Goal: Find specific page/section: Find specific page/section

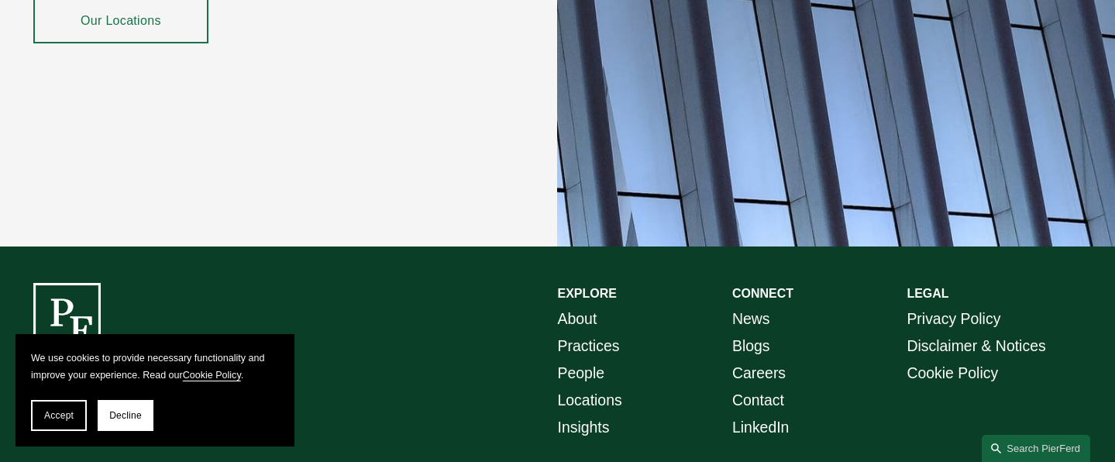
scroll to position [2808, 0]
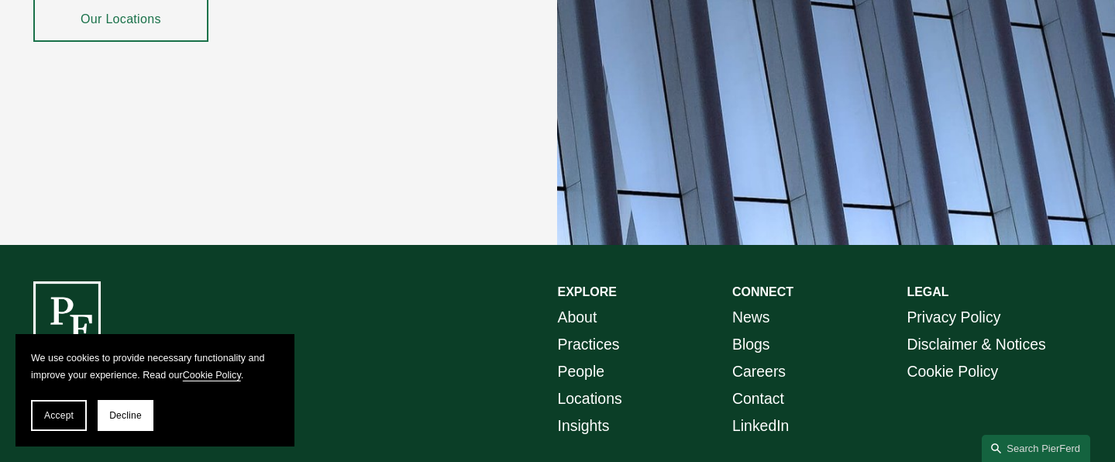
click at [585, 304] on link "About" at bounding box center [578, 317] width 40 height 27
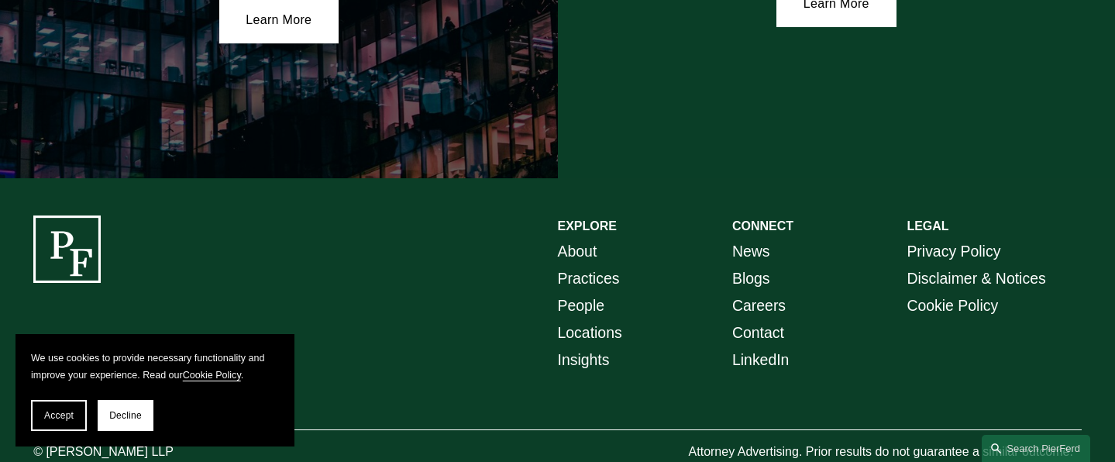
scroll to position [2897, 0]
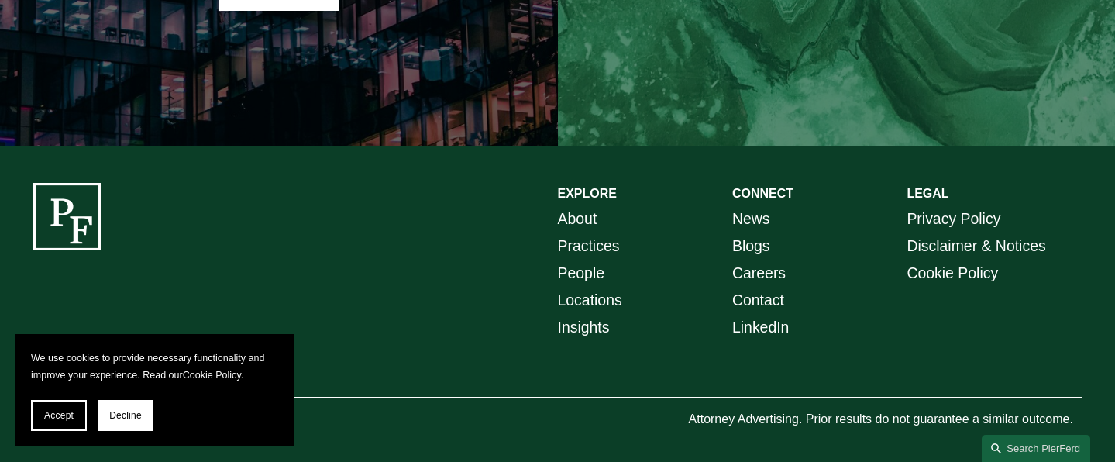
click at [583, 271] on link "People" at bounding box center [581, 273] width 47 height 27
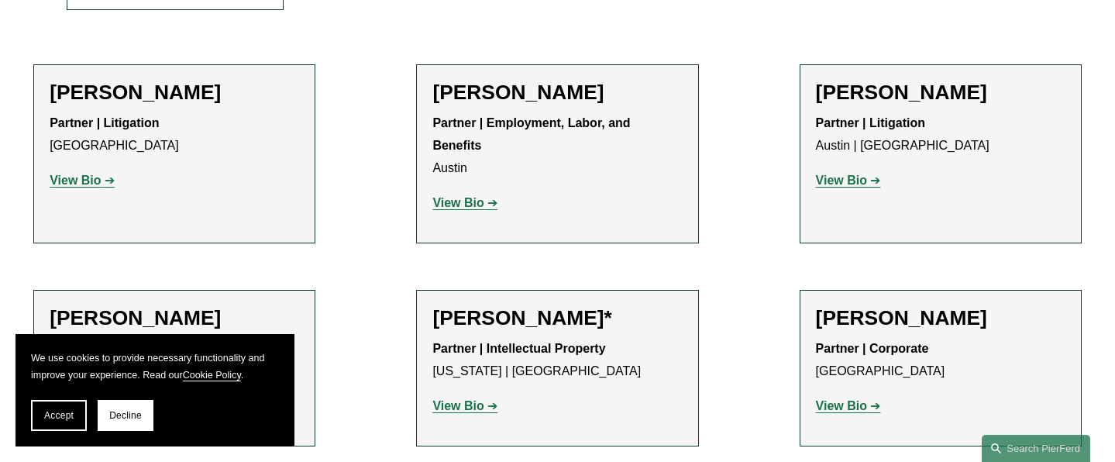
scroll to position [523, 0]
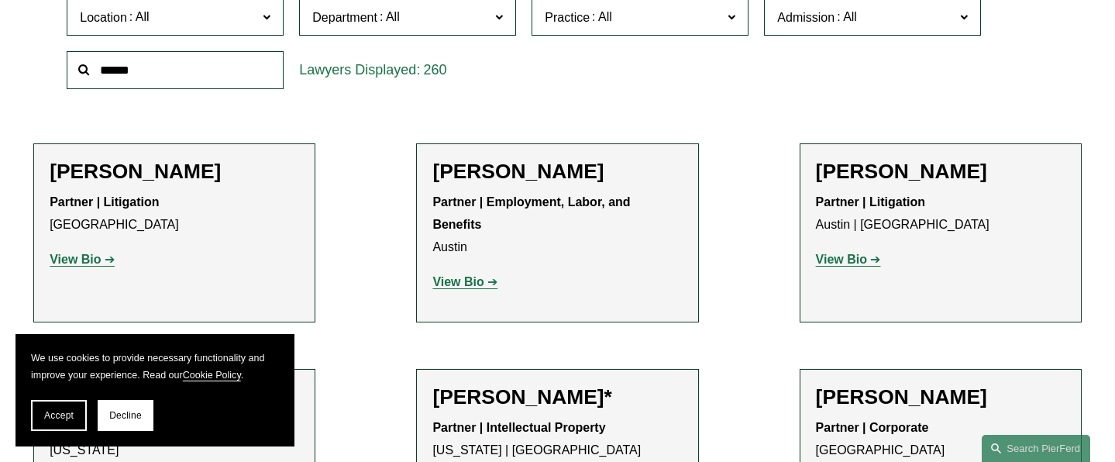
click at [191, 77] on input "text" at bounding box center [175, 70] width 217 height 38
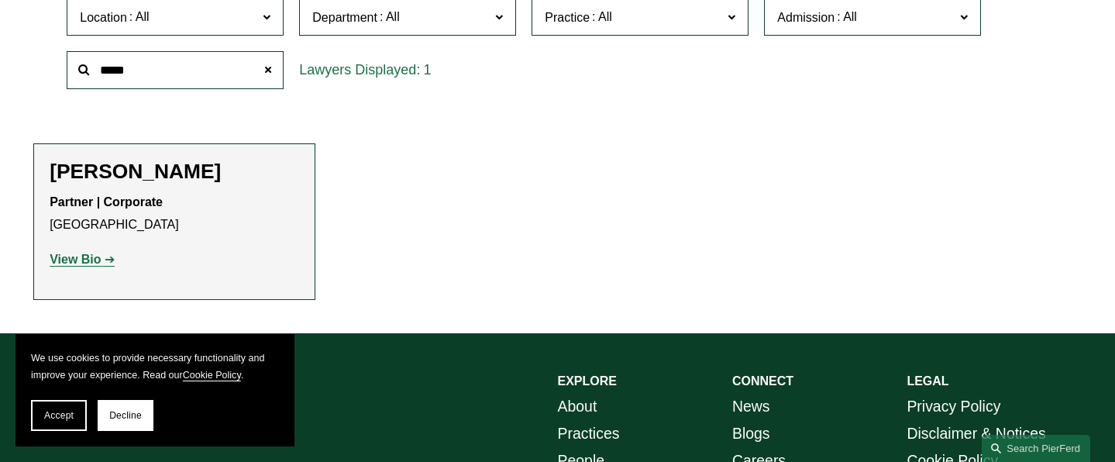
type input "*****"
click at [95, 263] on strong "View Bio" at bounding box center [75, 259] width 51 height 13
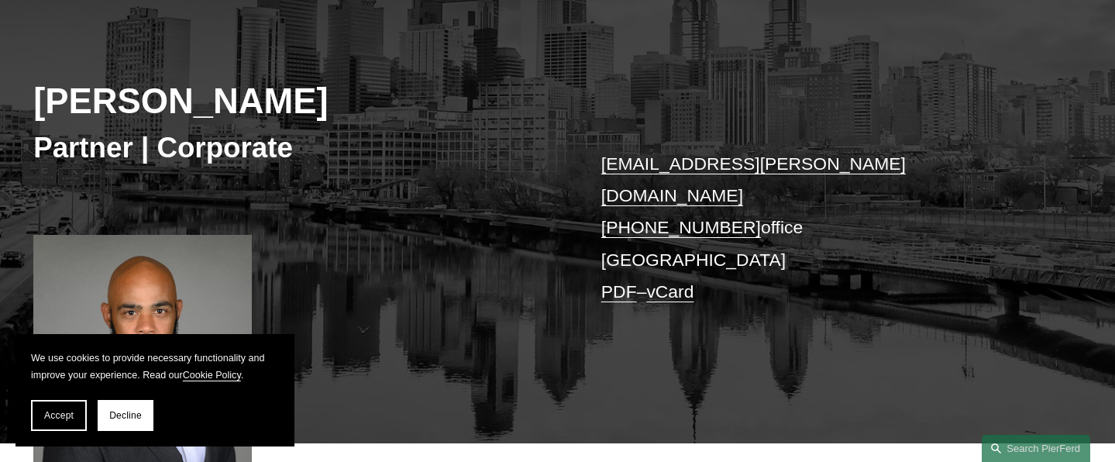
scroll to position [148, 0]
